Goal: Information Seeking & Learning: Learn about a topic

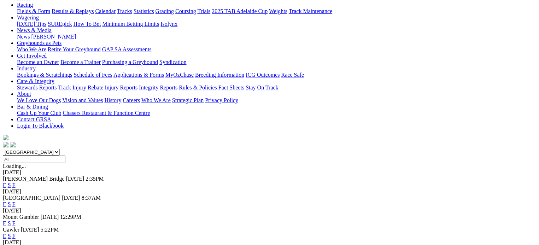
scroll to position [71, 0]
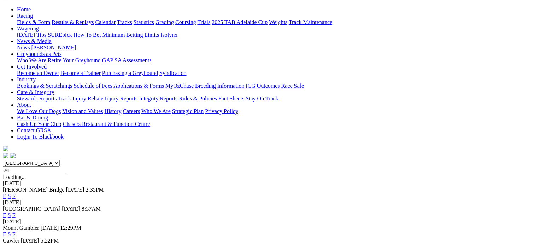
click at [16, 193] on link "F" at bounding box center [13, 196] width 3 height 6
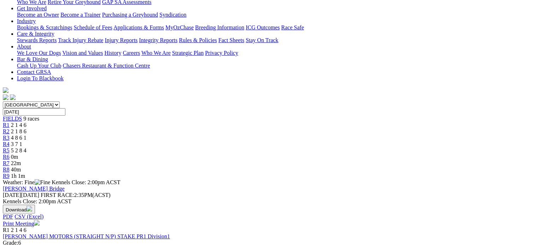
scroll to position [141, 0]
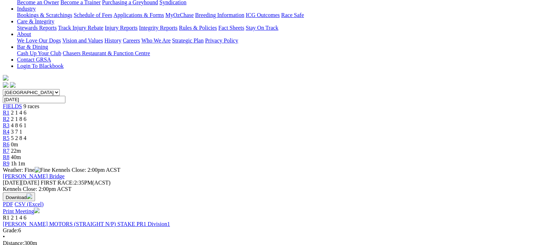
click at [103, 221] on link "FISCHER MOTORS (STRAIGHT N/P) STAKE PR1 Division1" at bounding box center [86, 224] width 167 height 6
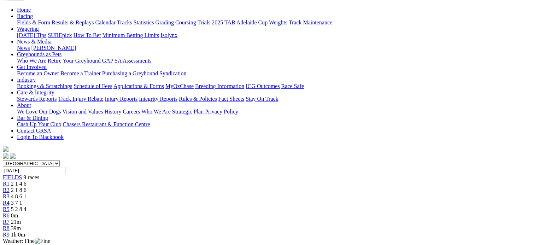
scroll to position [71, 0]
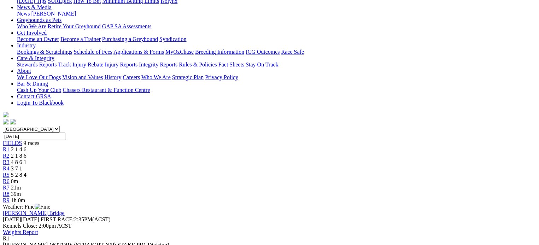
scroll to position [106, 0]
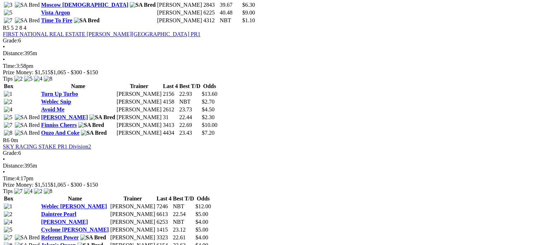
scroll to position [742, 0]
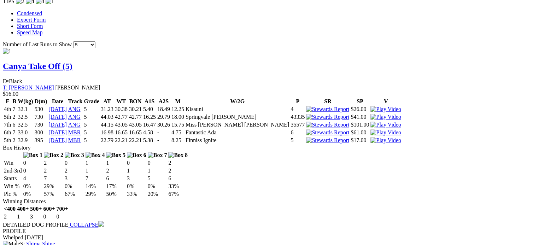
scroll to position [671, 0]
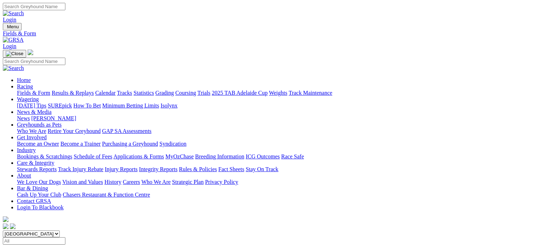
click at [94, 90] on link "Results & Replays" at bounding box center [73, 93] width 42 height 6
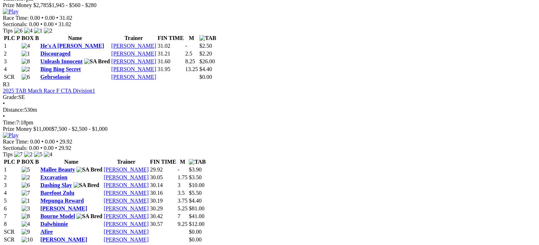
scroll to position [601, 0]
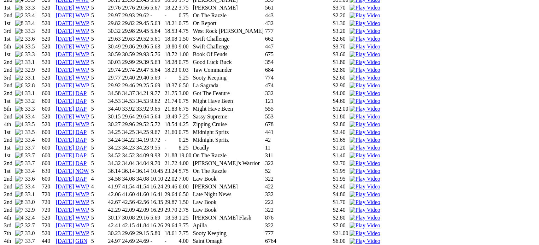
scroll to position [601, 0]
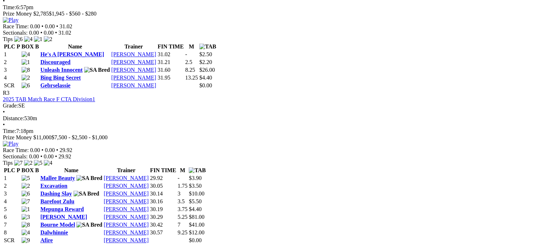
scroll to position [565, 0]
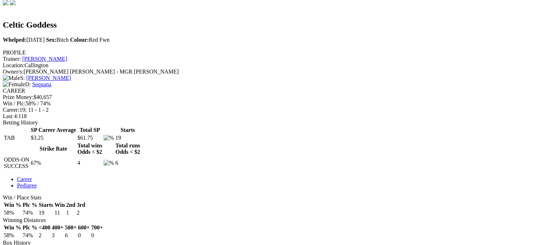
scroll to position [283, 0]
